Goal: Check status: Check status

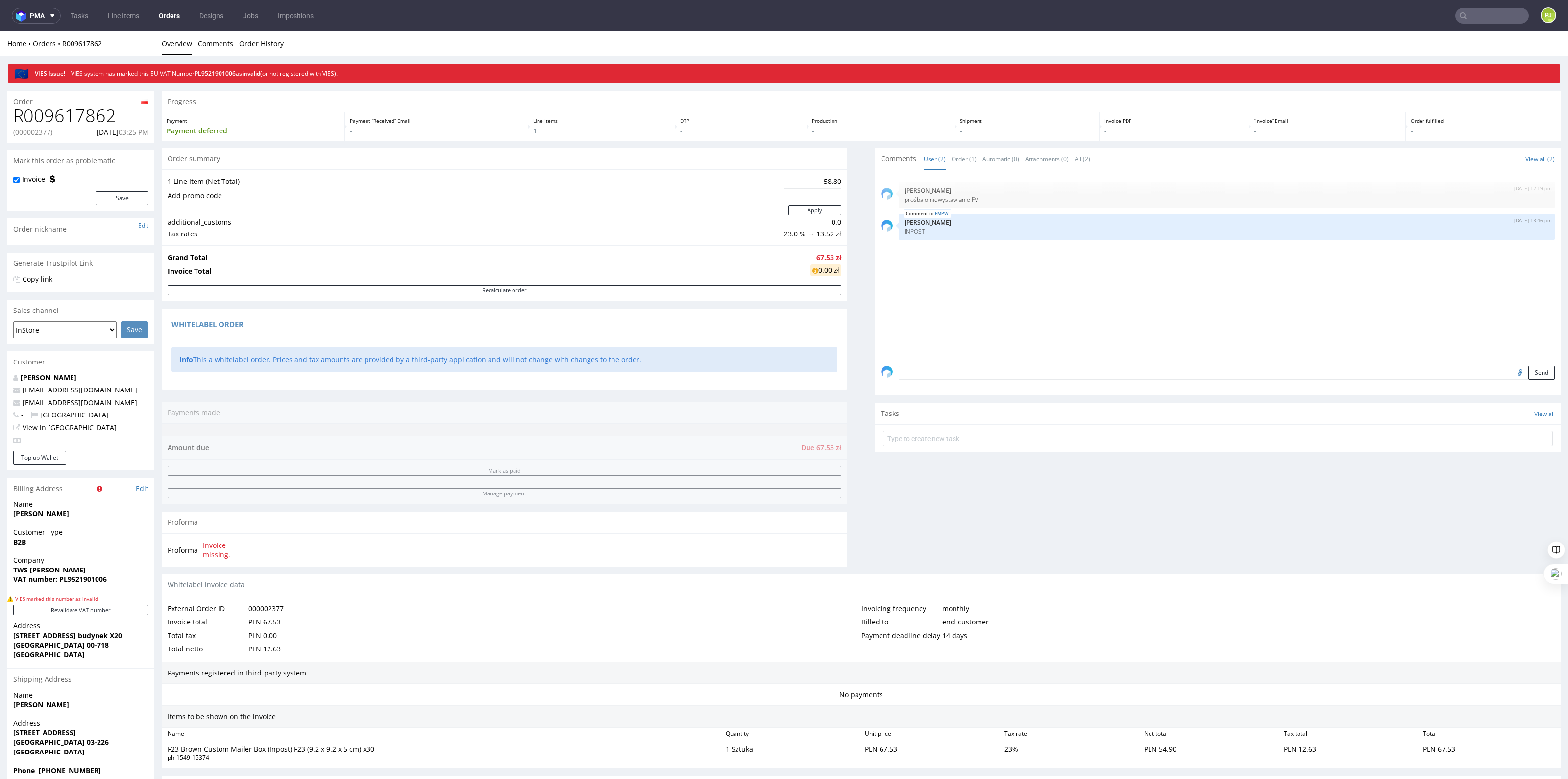
click at [1471, 17] on input "text" at bounding box center [1492, 16] width 74 height 16
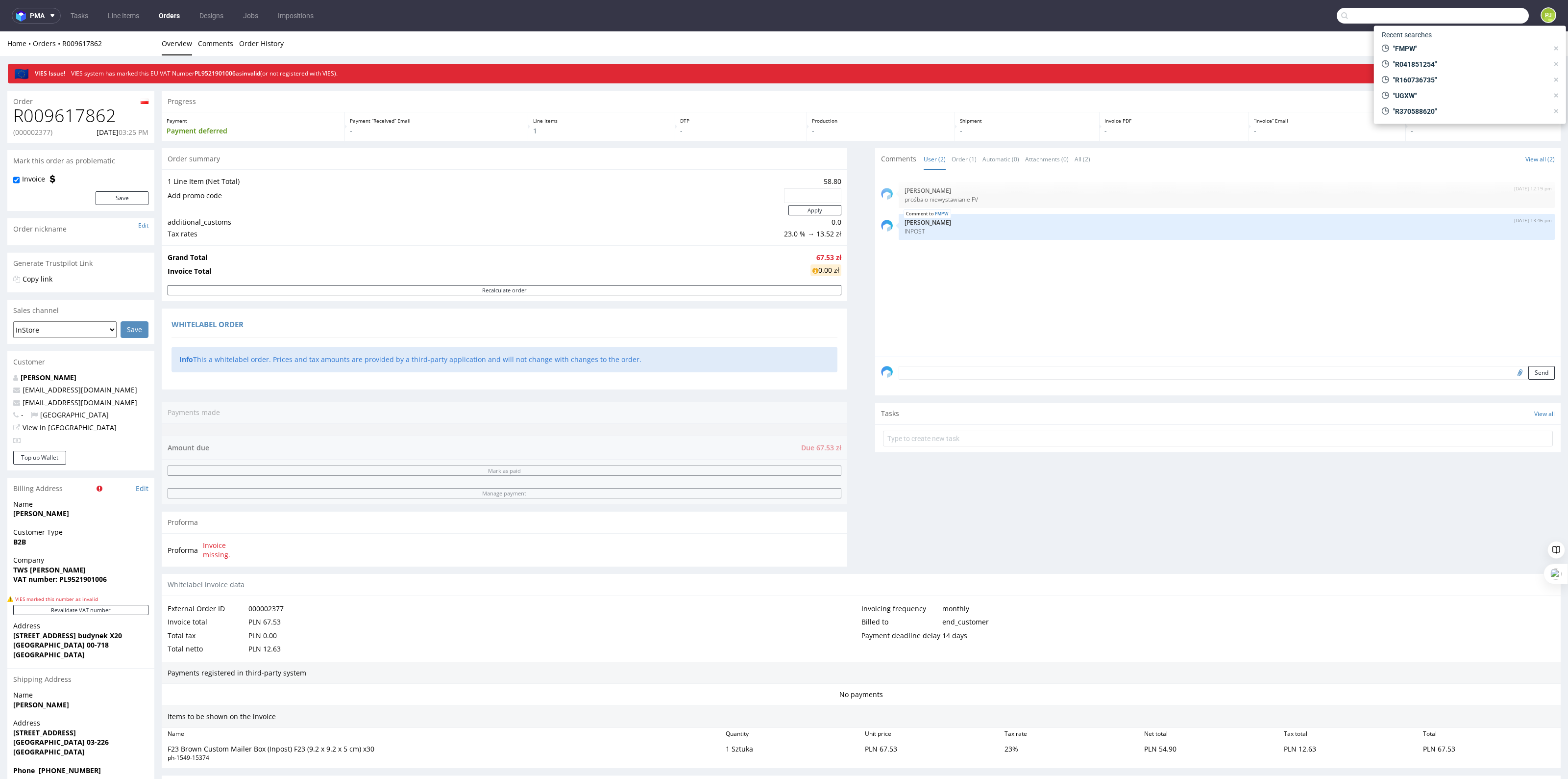
paste input "R009617862"
type input "R009617862"
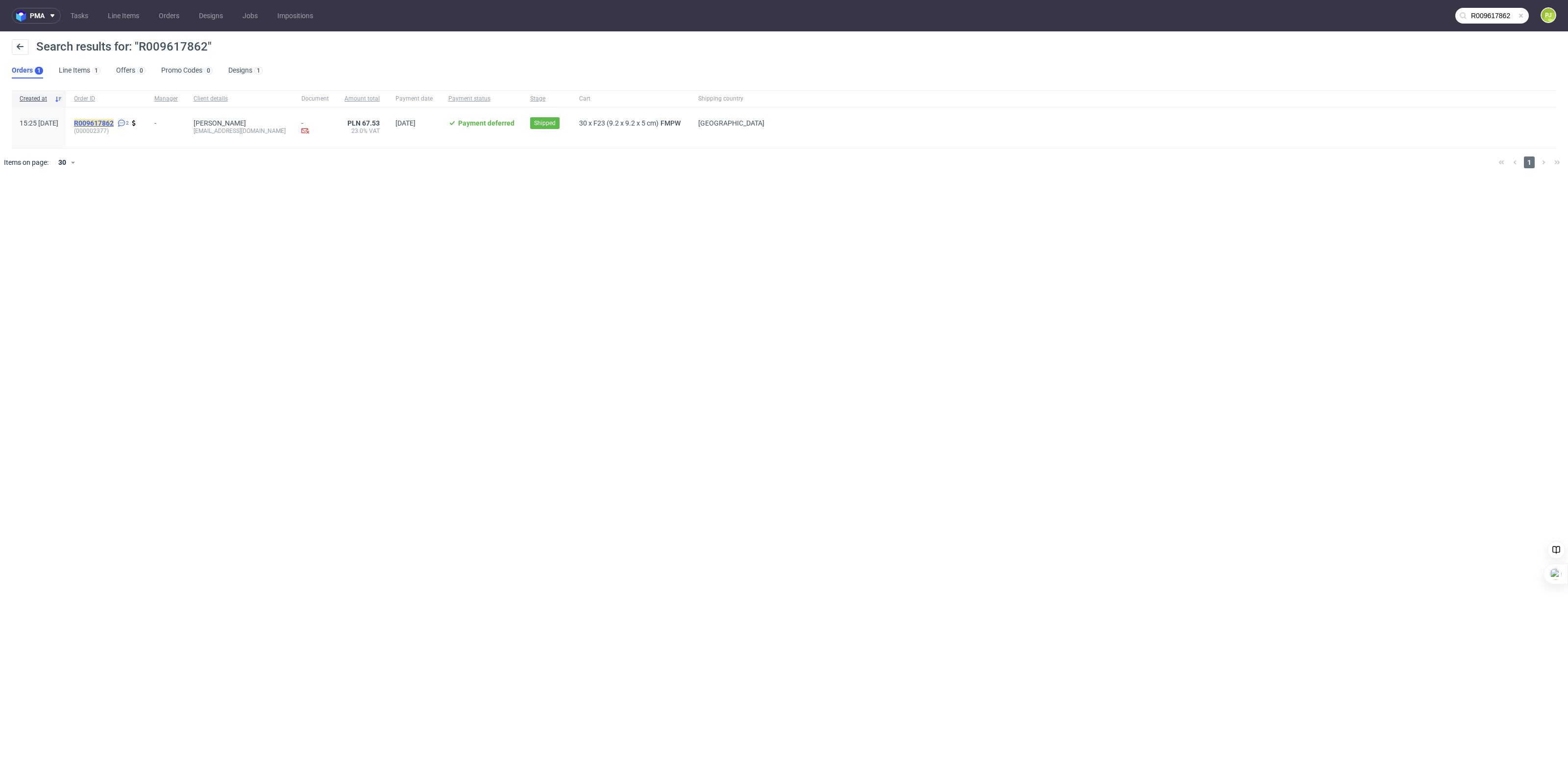
click at [114, 121] on mark "R009617862" at bounding box center [93, 123] width 39 height 8
